Goal: Information Seeking & Learning: Find specific fact

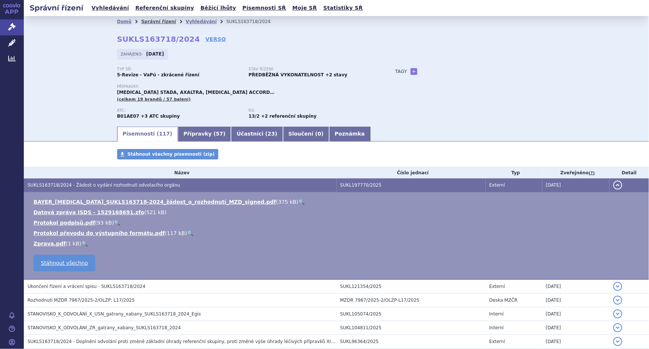
click at [153, 20] on link "Správní řízení" at bounding box center [158, 21] width 35 height 5
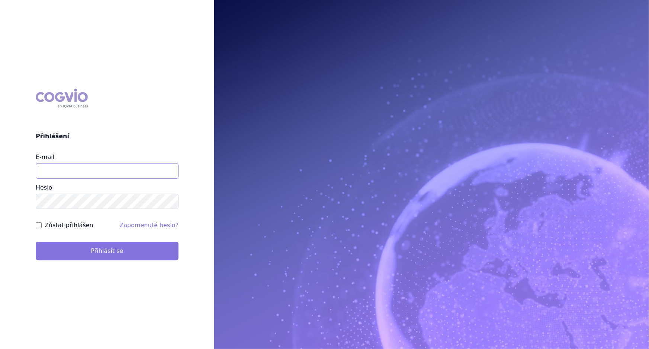
type input "alena.harantova@glenmarkpharma.com"
click at [92, 253] on button "Přihlásit se" at bounding box center [107, 250] width 143 height 19
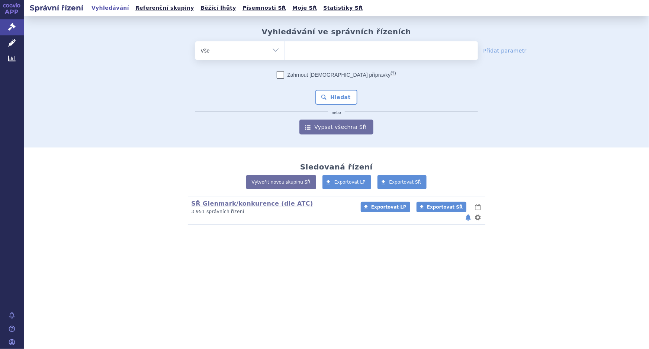
click at [308, 51] on ul at bounding box center [381, 49] width 193 height 16
click at [285, 51] on select at bounding box center [285, 50] width 0 height 19
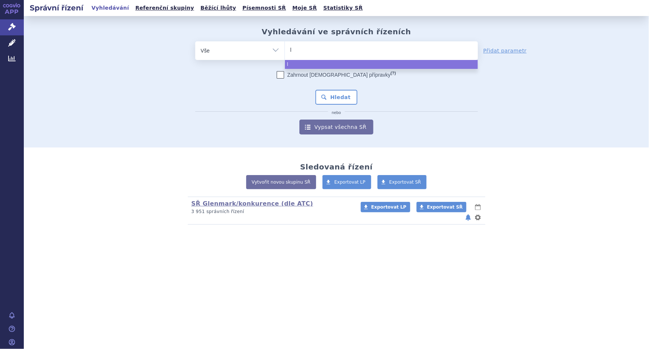
type input "la"
type input "lac"
type input "laco"
type input "lacosa"
type input "lacosam"
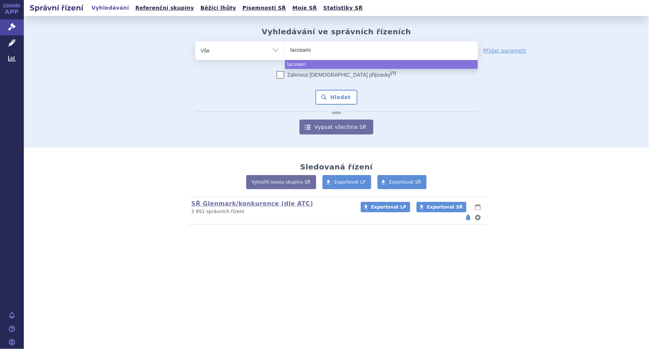
type input "lacosamid"
type input "lacosamide"
type input "lacosamide gl"
type input "lacosamide gle"
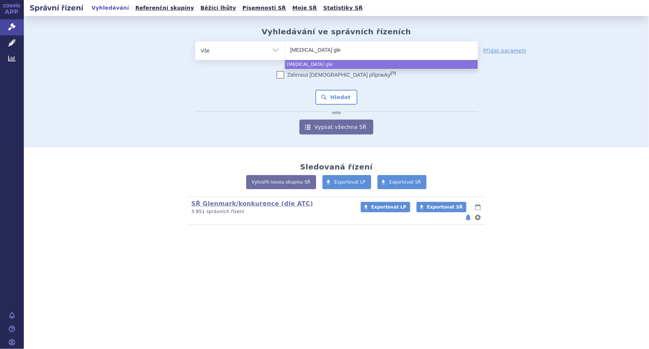
type input "lacosamide glen"
type input "lacosamide glenma"
type input "lacosamide glenmark"
select select "lacosamide glenmark"
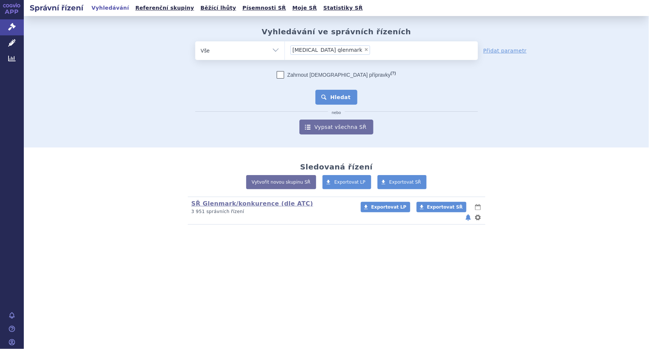
click at [332, 94] on button "Hledat" at bounding box center [336, 97] width 42 height 15
